Goal: Task Accomplishment & Management: Use online tool/utility

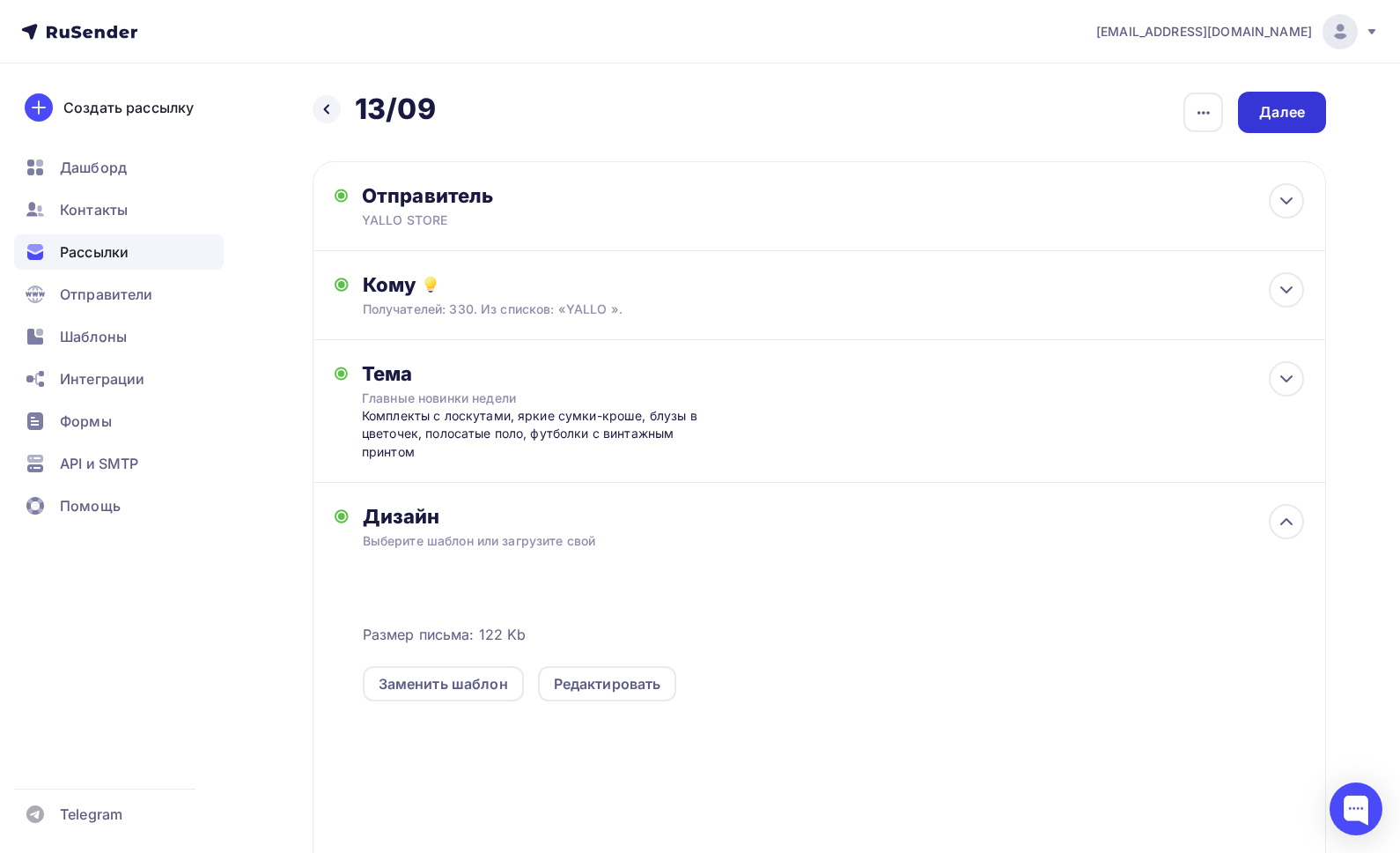
scroll to position [16, 0]
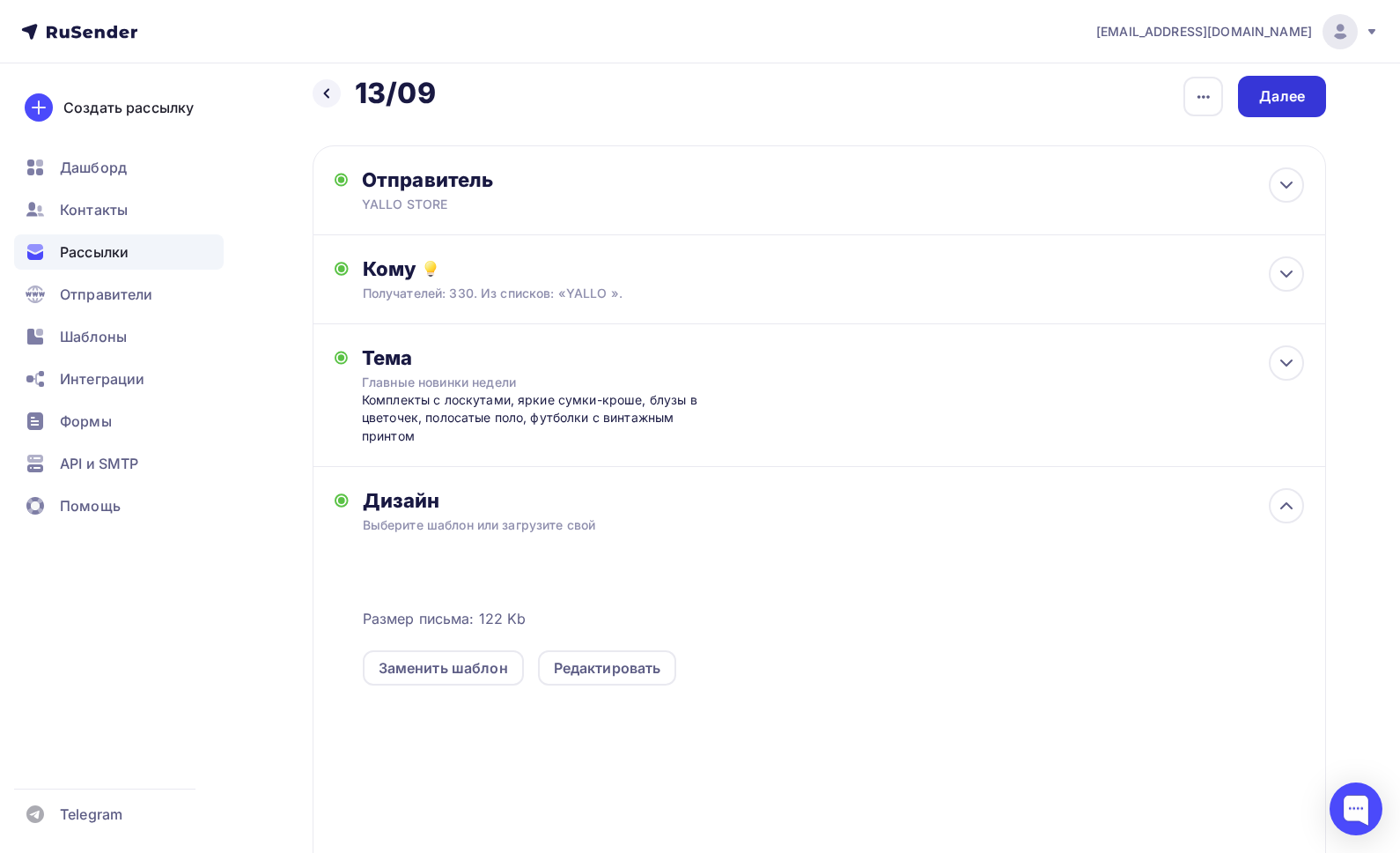
click at [1270, 94] on div "Далее" at bounding box center [1282, 96] width 46 height 20
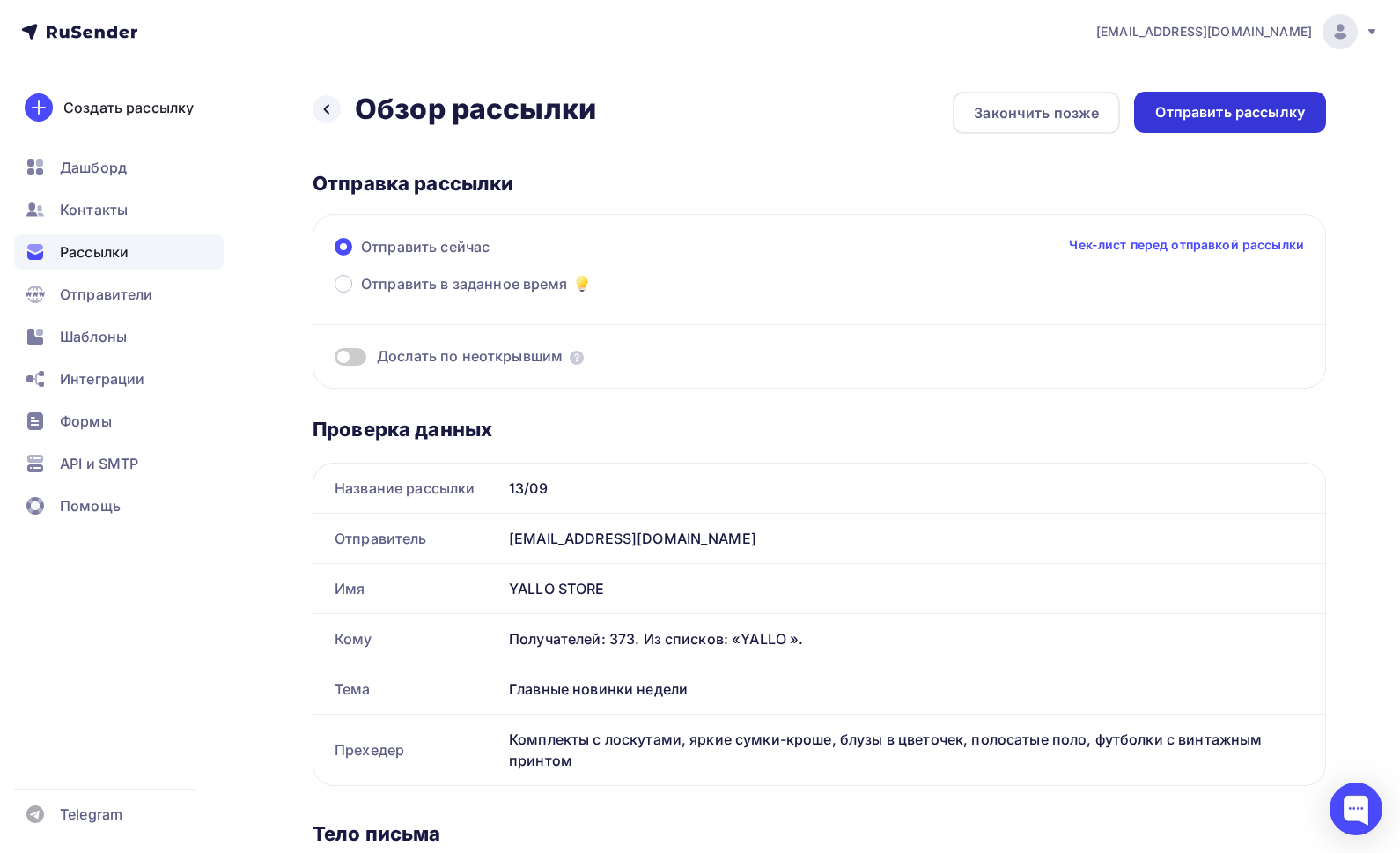
click at [1247, 118] on div "Отправить рассылку" at bounding box center [1230, 112] width 150 height 20
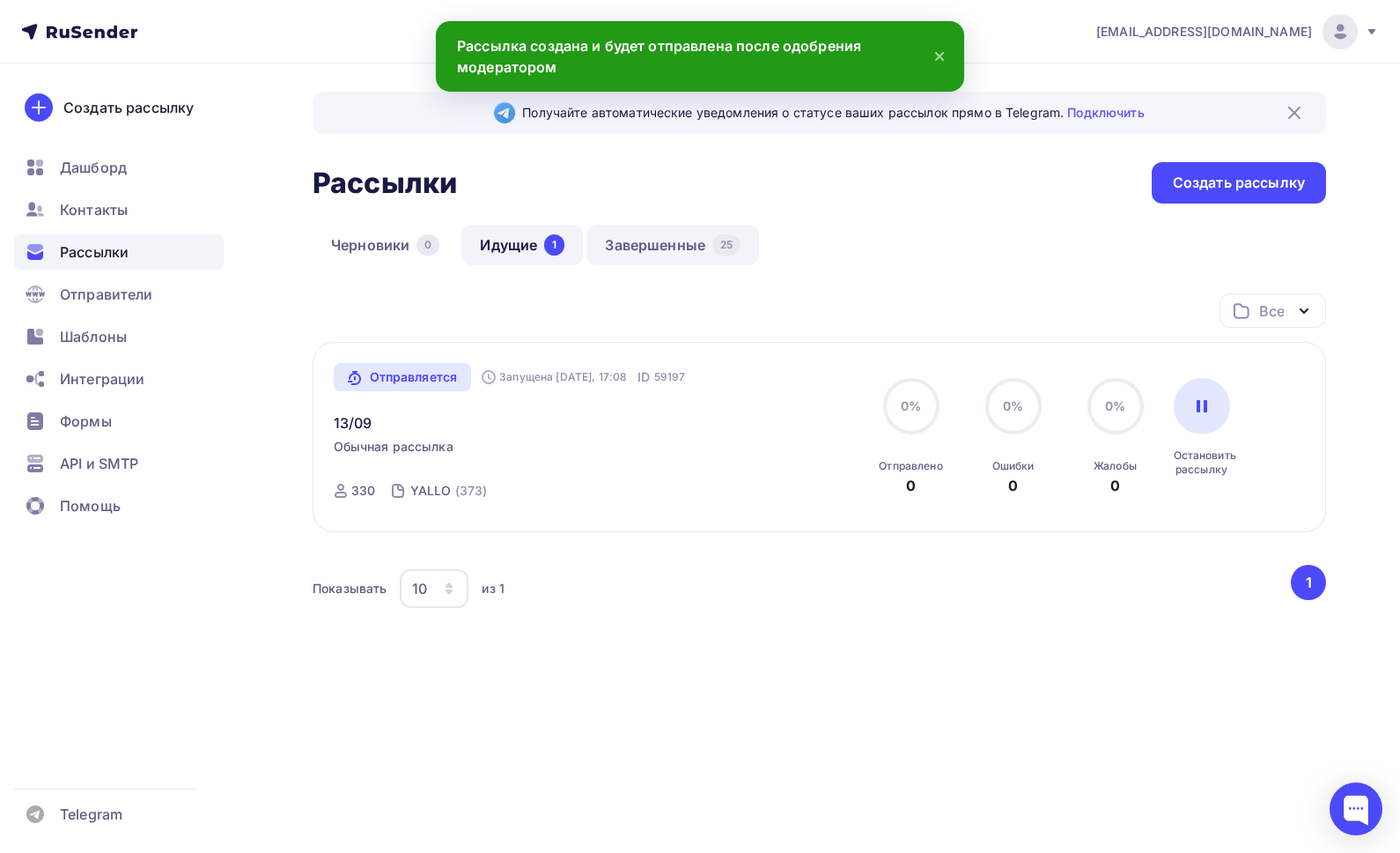
click at [671, 248] on link "Завершенные 25" at bounding box center [673, 245] width 173 height 41
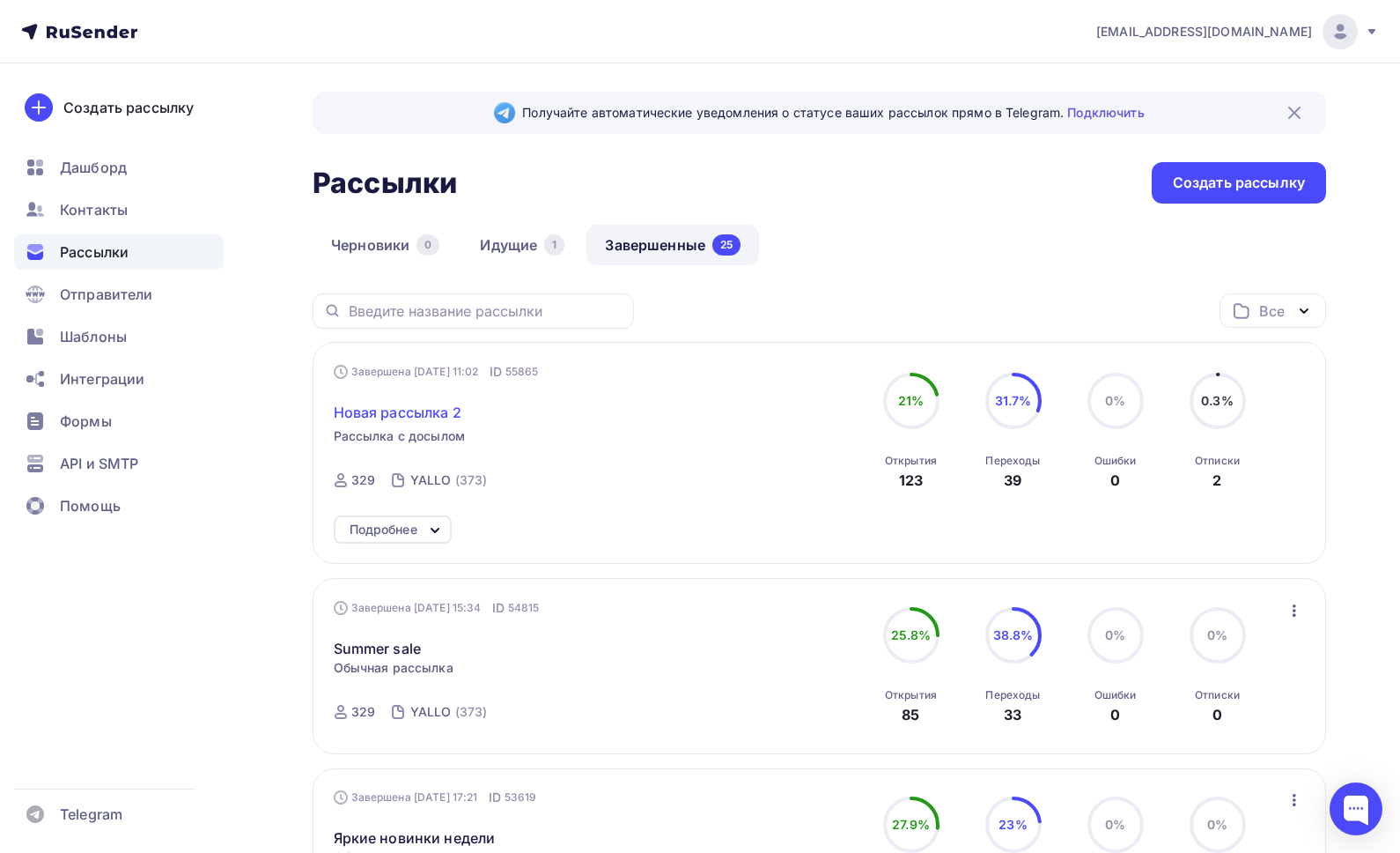
click at [447, 418] on span "Новая рассылка 2" at bounding box center [397, 412] width 128 height 21
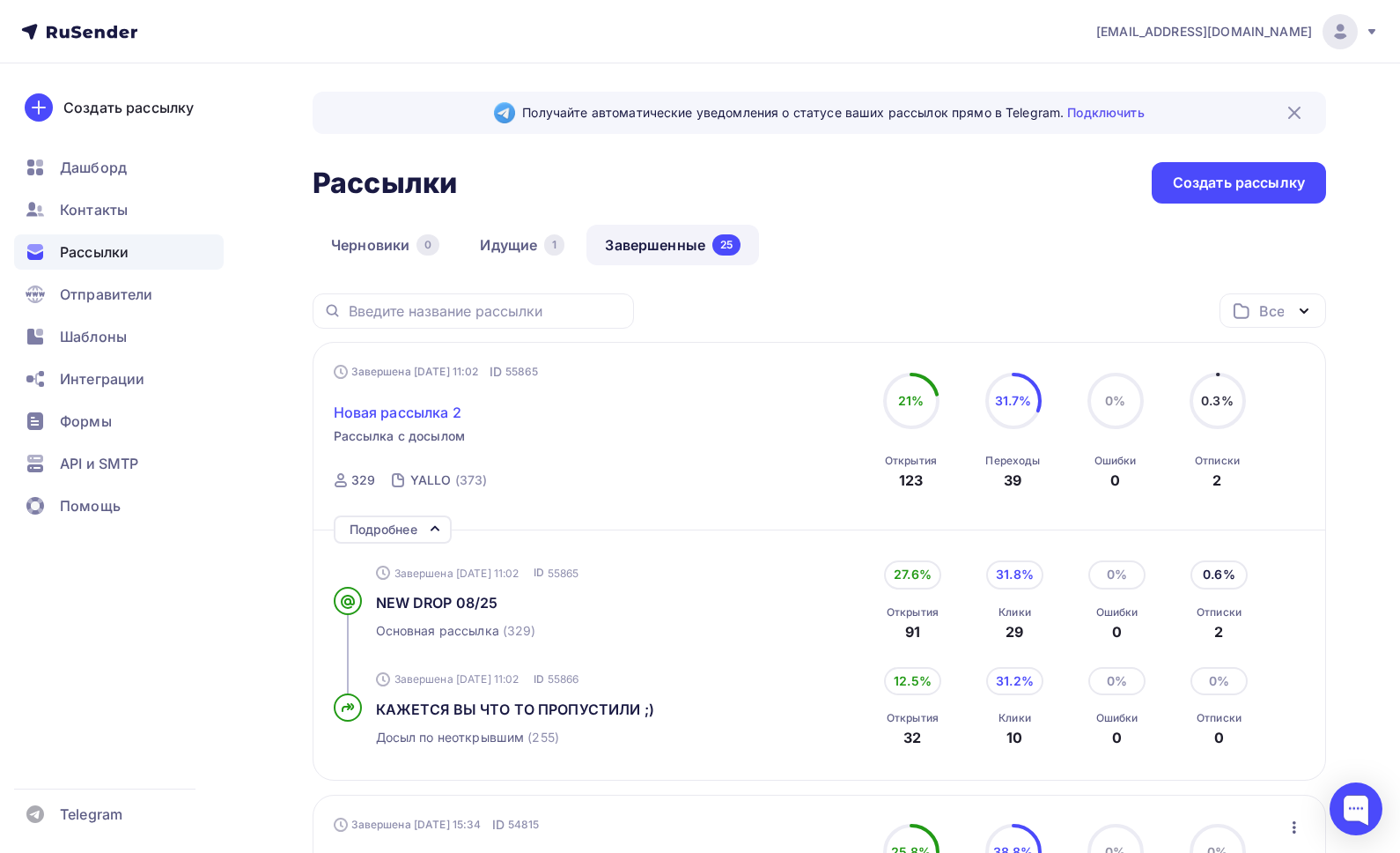
click at [447, 418] on span "Новая рассылка 2" at bounding box center [397, 412] width 128 height 21
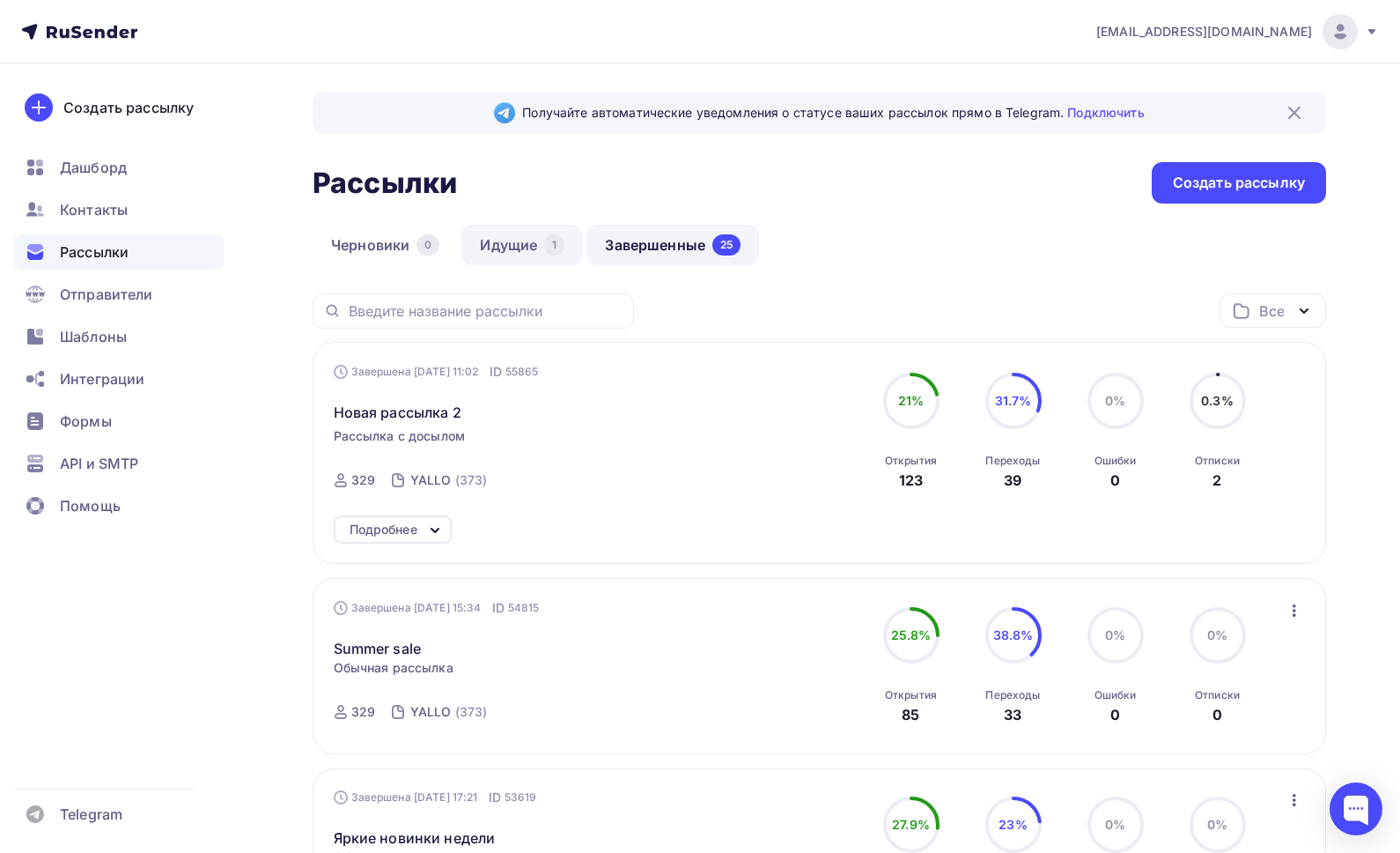
click at [512, 263] on link "Идущие 1" at bounding box center [522, 245] width 121 height 41
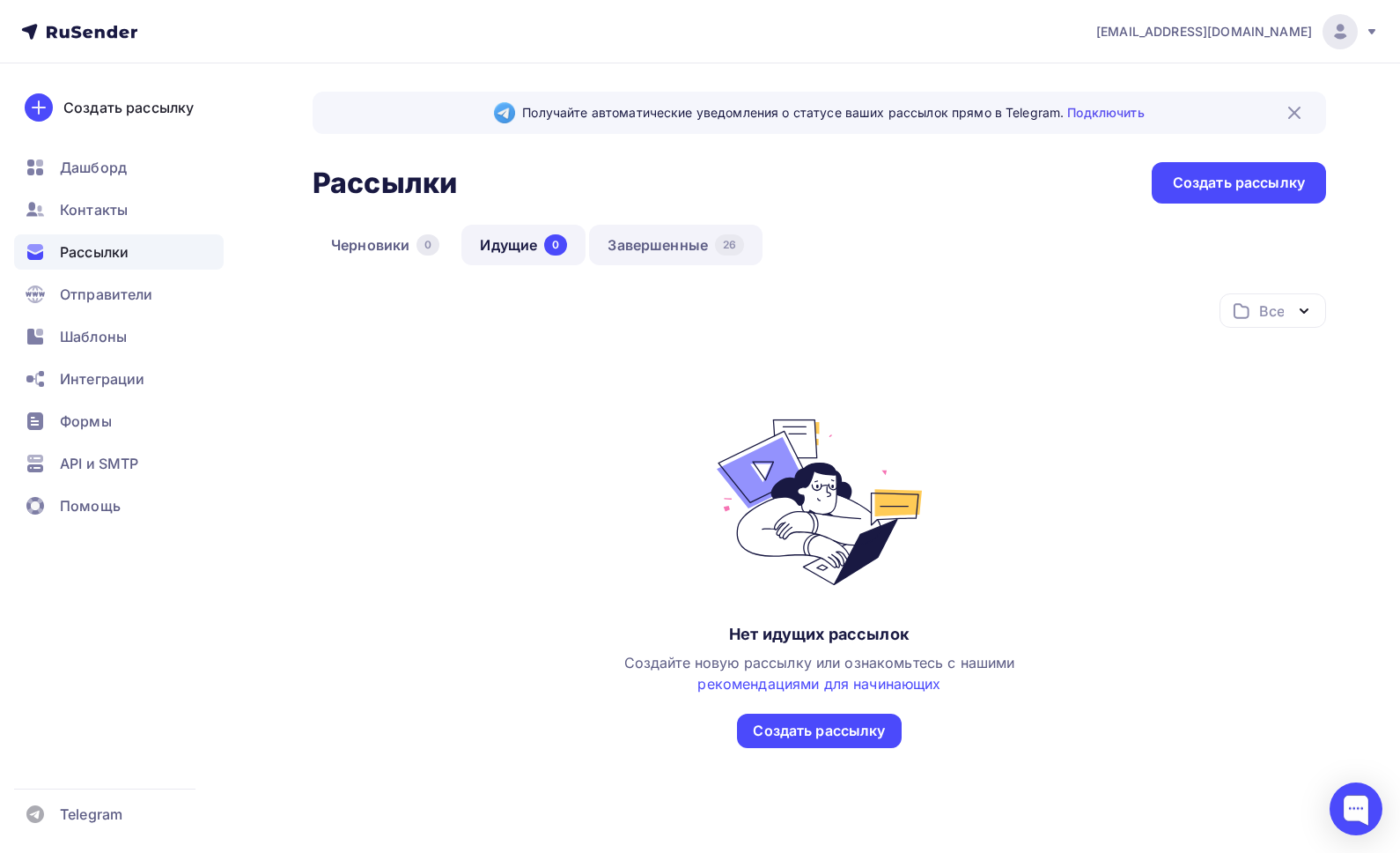
click at [648, 241] on link "Завершенные 26" at bounding box center [677, 245] width 174 height 41
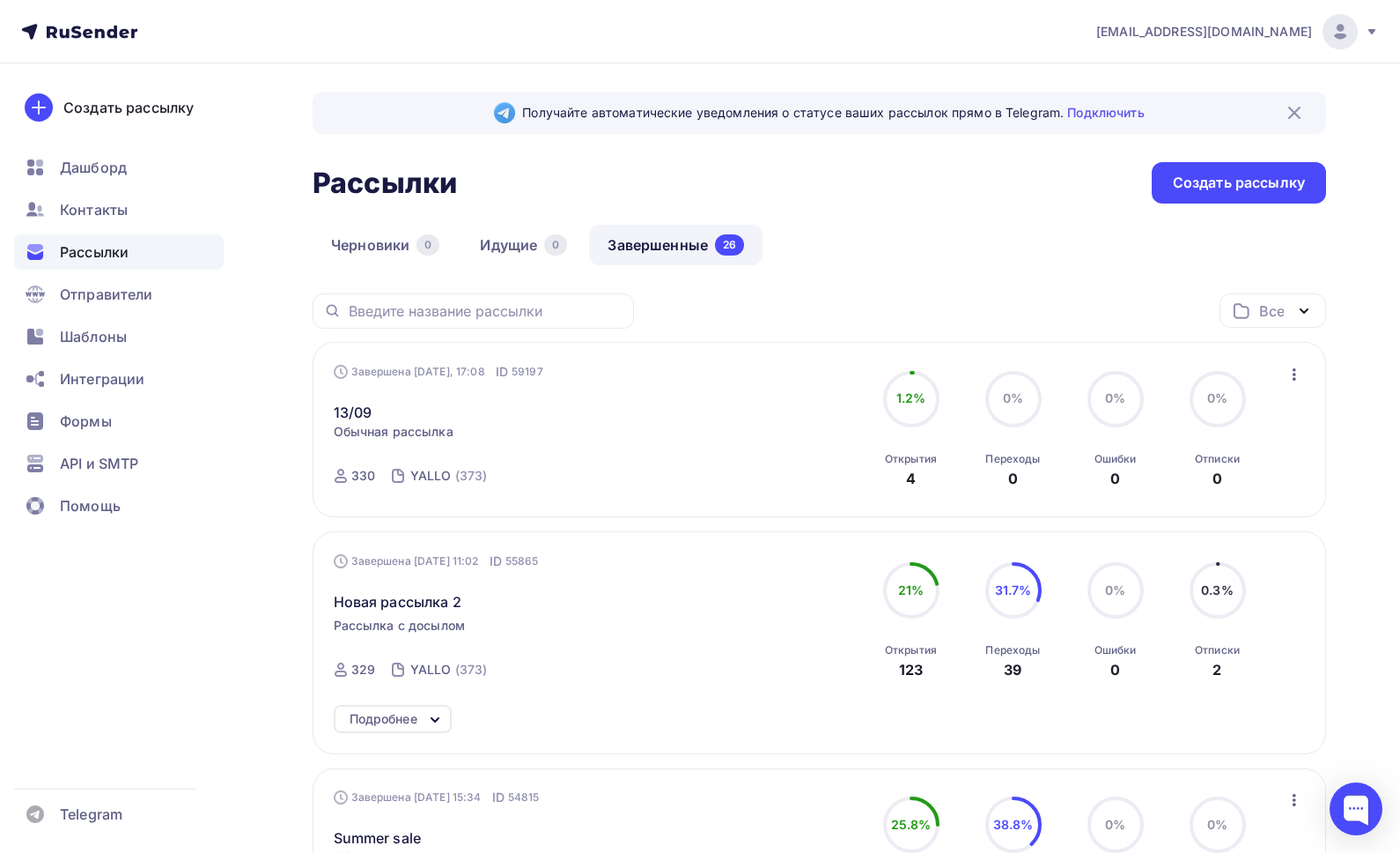
click at [1295, 378] on icon "button" at bounding box center [1294, 374] width 21 height 21
click at [1204, 462] on div "Обзор рассылки" at bounding box center [1214, 456] width 181 height 21
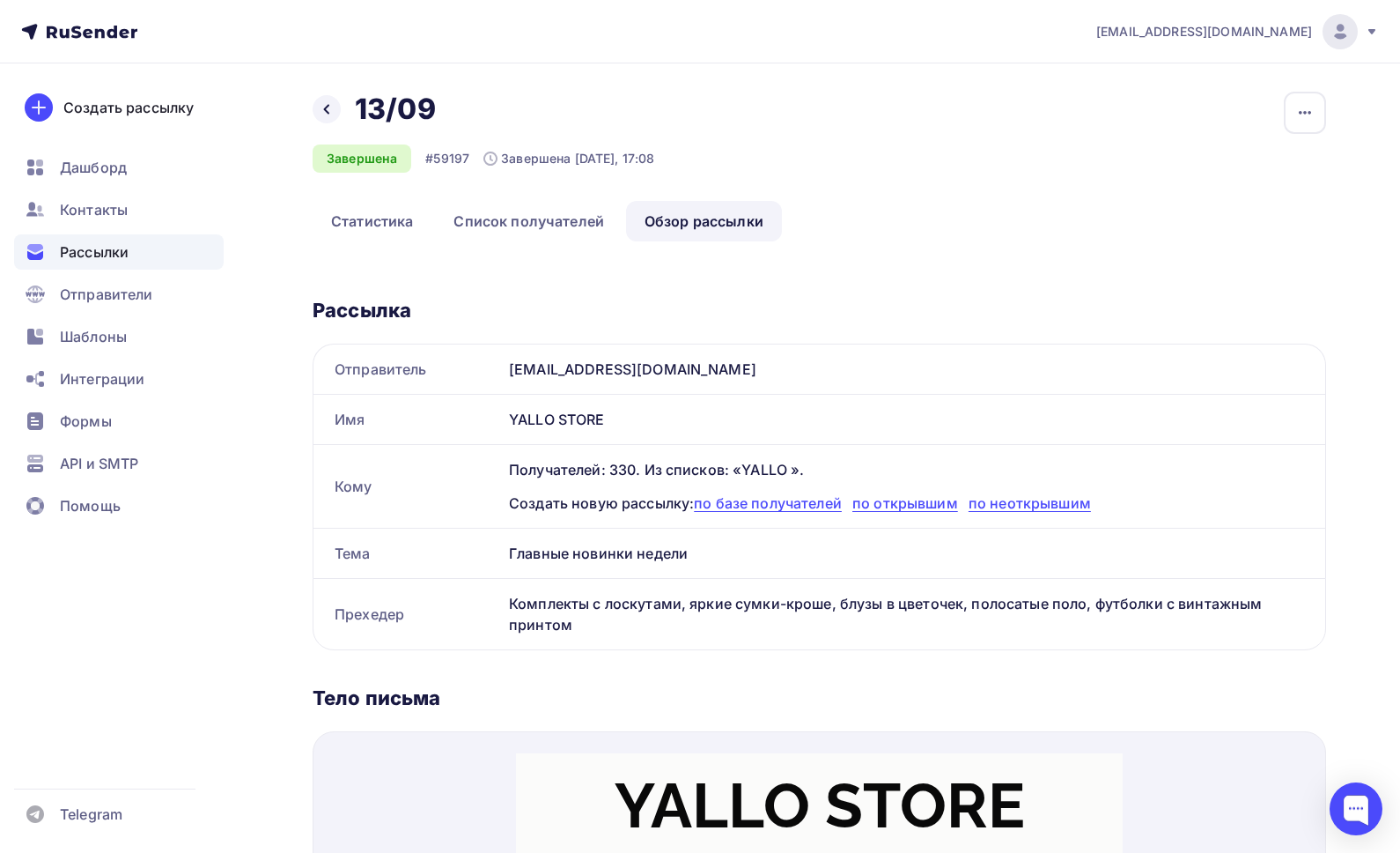
scroll to position [2, 0]
click at [365, 213] on link "Статистика" at bounding box center [372, 219] width 119 height 41
